Goal: Understand process/instructions

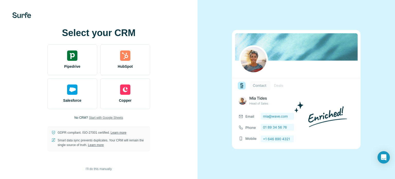
click at [102, 117] on span "Start with Google Sheets" at bounding box center [106, 117] width 34 height 5
click at [101, 117] on span "Start with Google Sheets" at bounding box center [106, 117] width 34 height 5
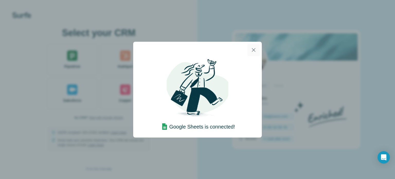
click at [251, 51] on icon "button" at bounding box center [254, 50] width 6 height 6
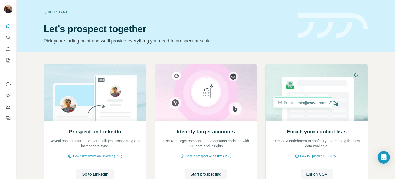
scroll to position [43, 0]
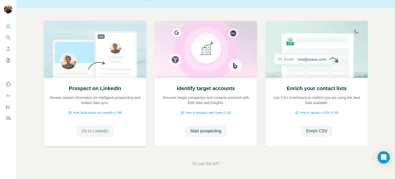
click at [98, 135] on button "Go to LinkedIn" at bounding box center [94, 130] width 37 height 11
click at [87, 112] on span "How Surfe works on LinkedIn (1:58)" at bounding box center [97, 112] width 49 height 5
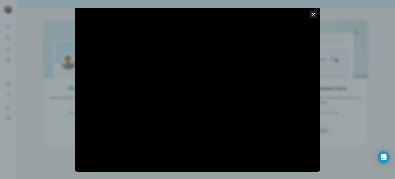
click at [314, 14] on icon "button" at bounding box center [313, 14] width 5 height 5
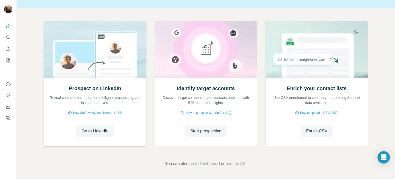
click at [111, 109] on div "Prospect on LinkedIn Reveal contact information for intelligent prospecting and…" at bounding box center [95, 111] width 102 height 68
click at [111, 111] on span "How Surfe works on LinkedIn (1:58)" at bounding box center [97, 112] width 49 height 5
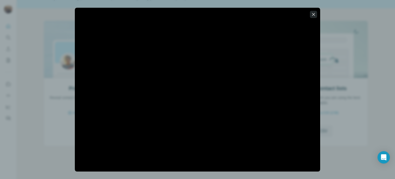
click at [312, 11] on button "button" at bounding box center [313, 14] width 7 height 7
